Goal: Task Accomplishment & Management: Use online tool/utility

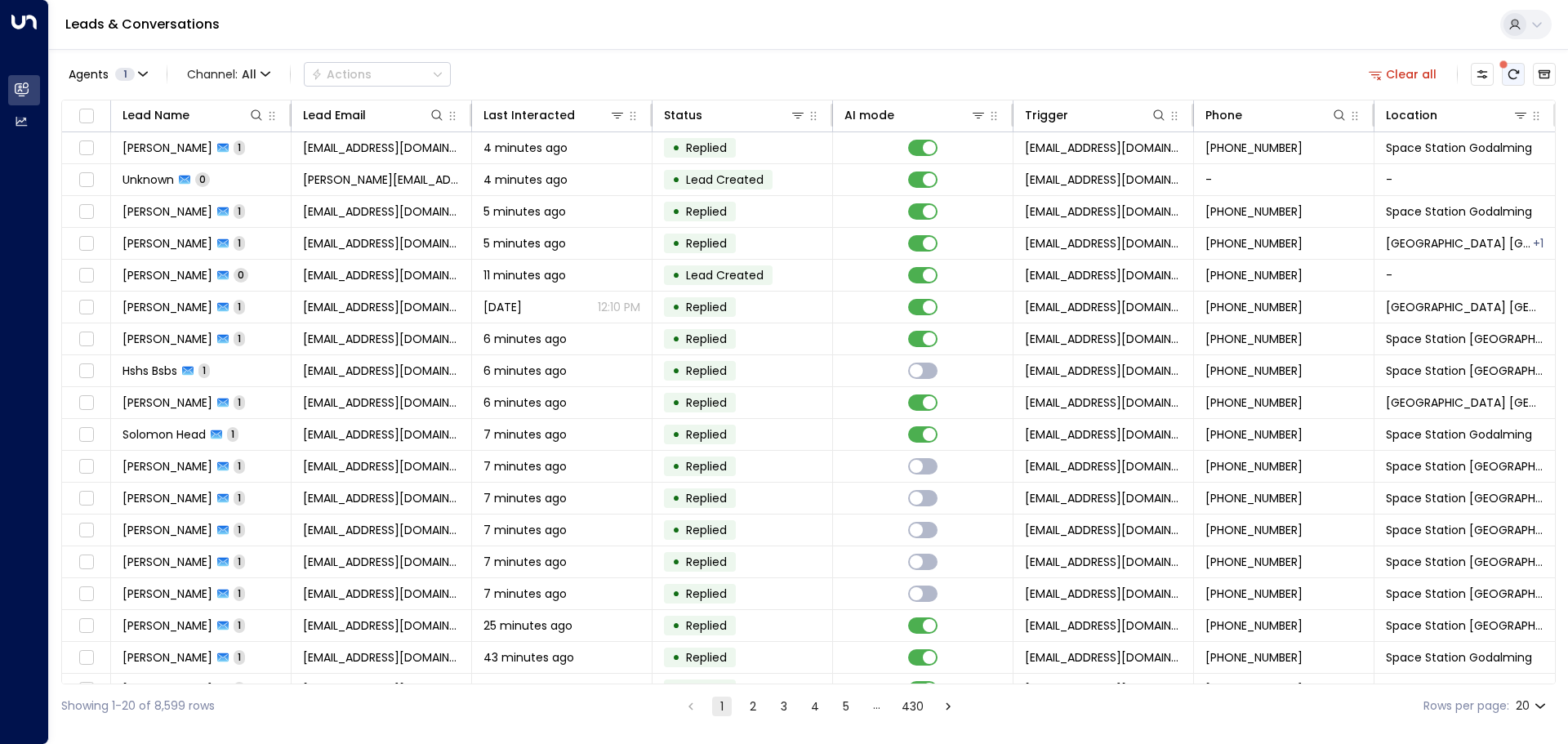
click at [1514, 70] on icon "There are new threads available. Refresh the grid to view the latest updates." at bounding box center [1514, 74] width 10 height 9
click at [1515, 116] on icon at bounding box center [1521, 115] width 13 height 13
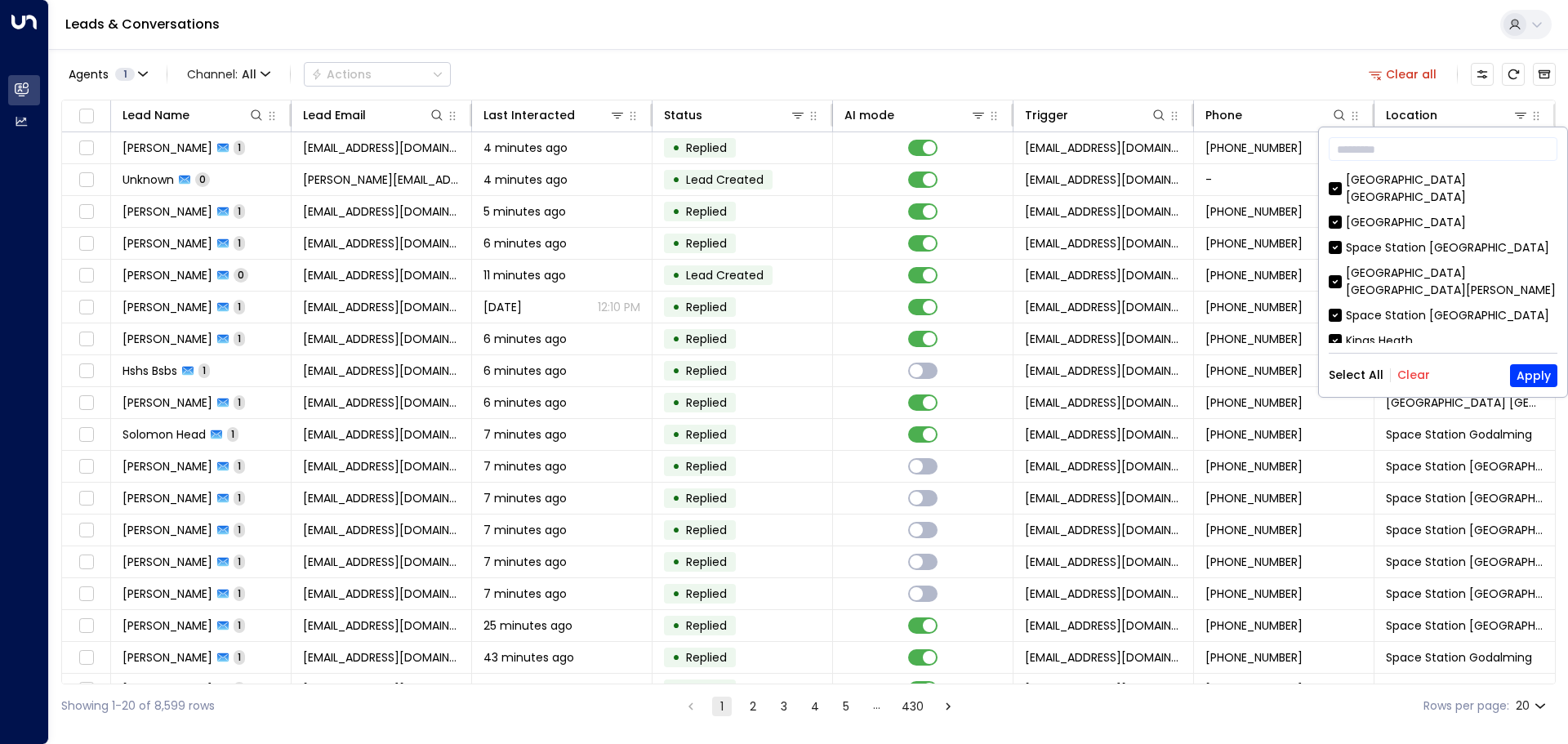
click at [1414, 375] on button "Clear" at bounding box center [1413, 375] width 33 height 13
click at [1529, 379] on button "Apply" at bounding box center [1534, 375] width 47 height 23
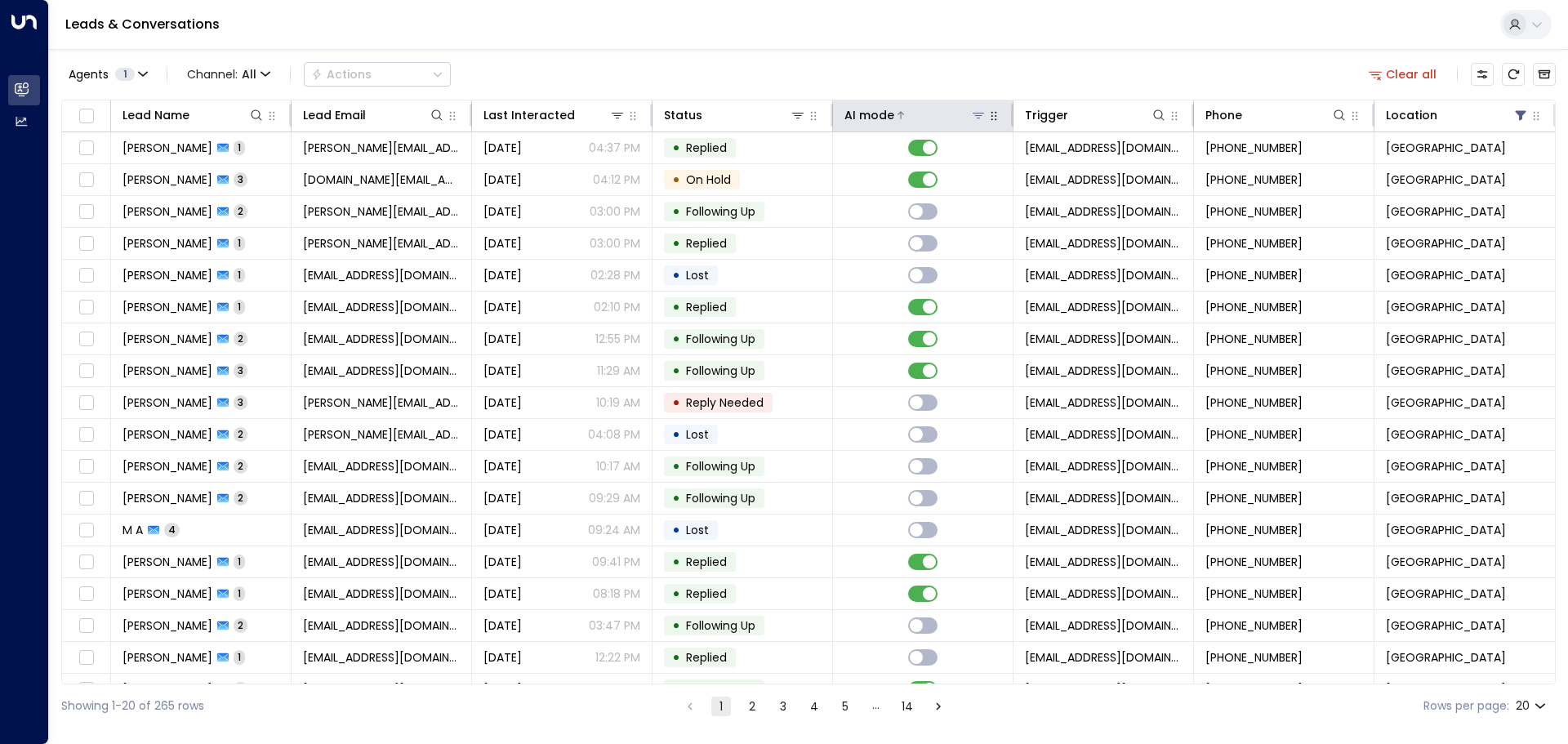
click at [972, 115] on icon at bounding box center [979, 115] width 13 height 13
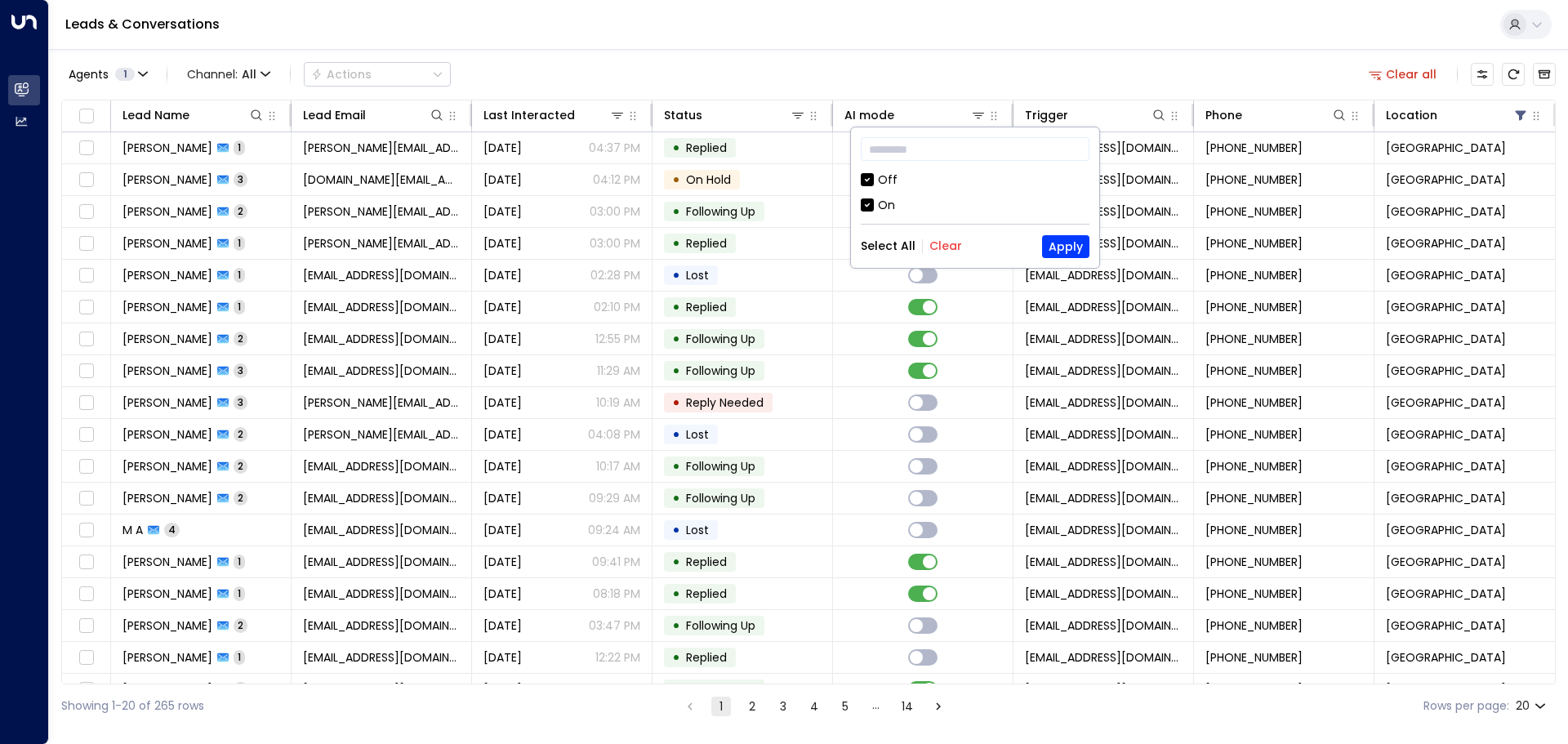
click at [877, 181] on div "Off" at bounding box center [976, 180] width 229 height 17
click at [1083, 244] on button "Apply" at bounding box center [1066, 247] width 47 height 23
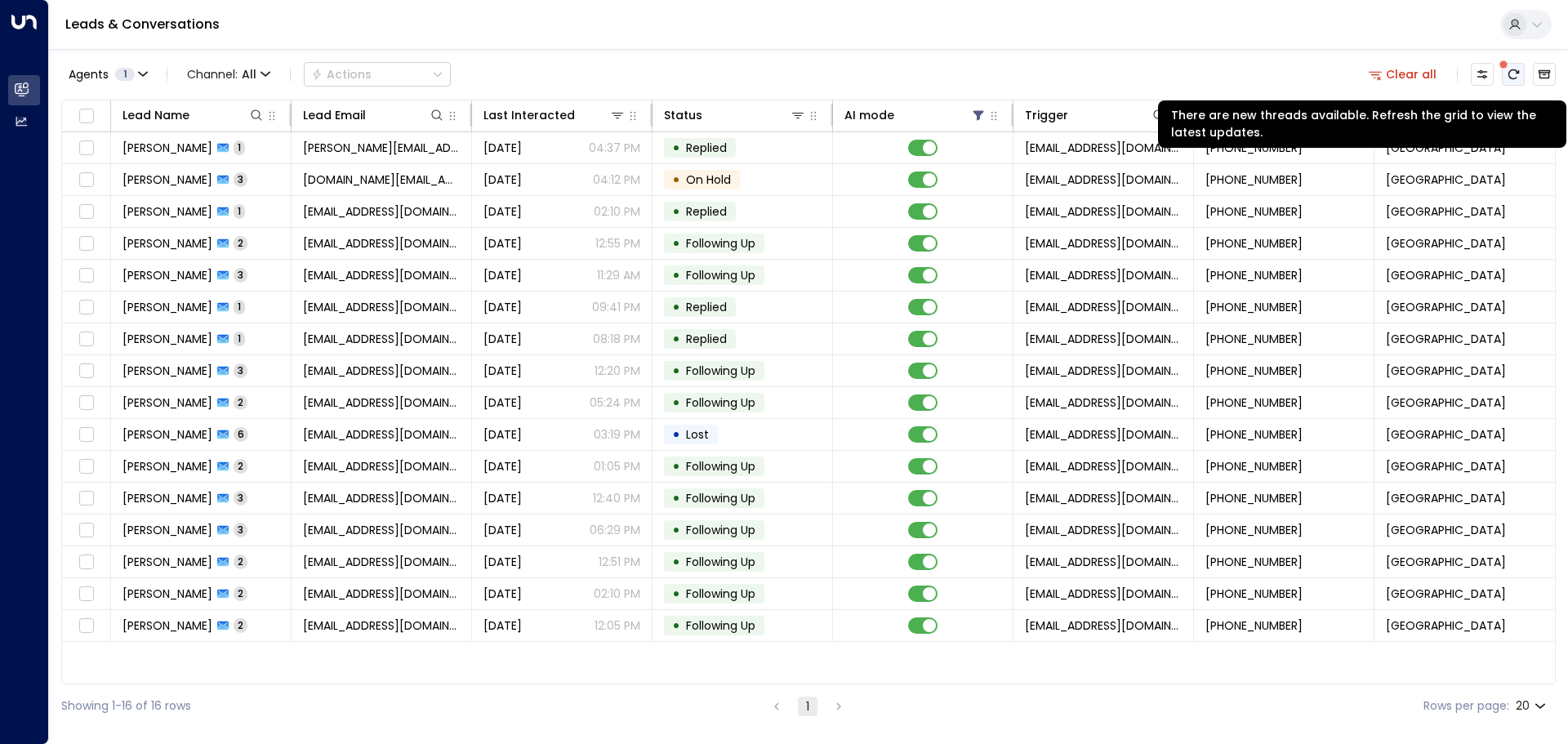
click at [1521, 70] on button "There are new threads available. Refresh the grid to view the latest updates." at bounding box center [1514, 74] width 23 height 23
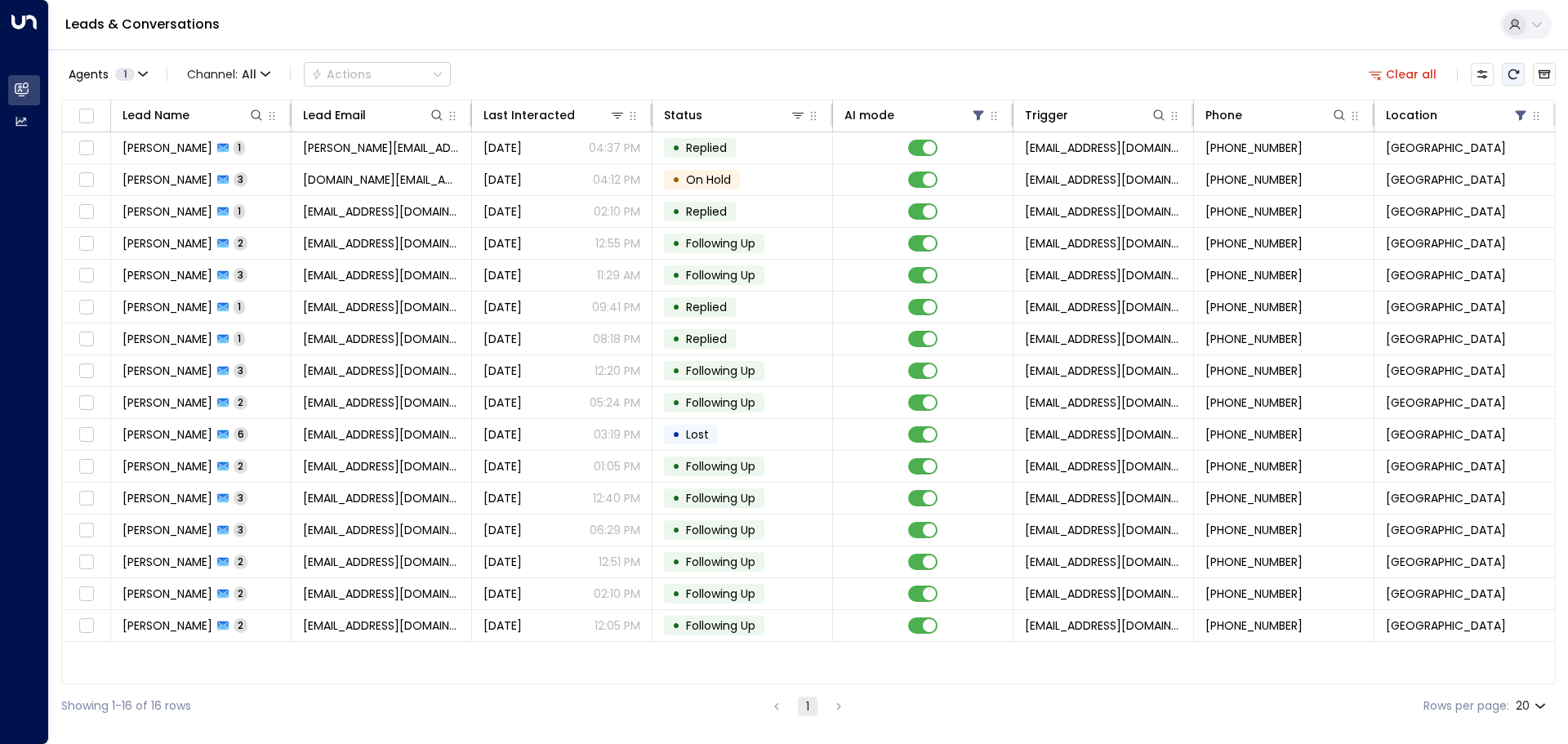
click at [1508, 76] on icon "Refresh" at bounding box center [1514, 74] width 13 height 13
